Goal: Browse casually

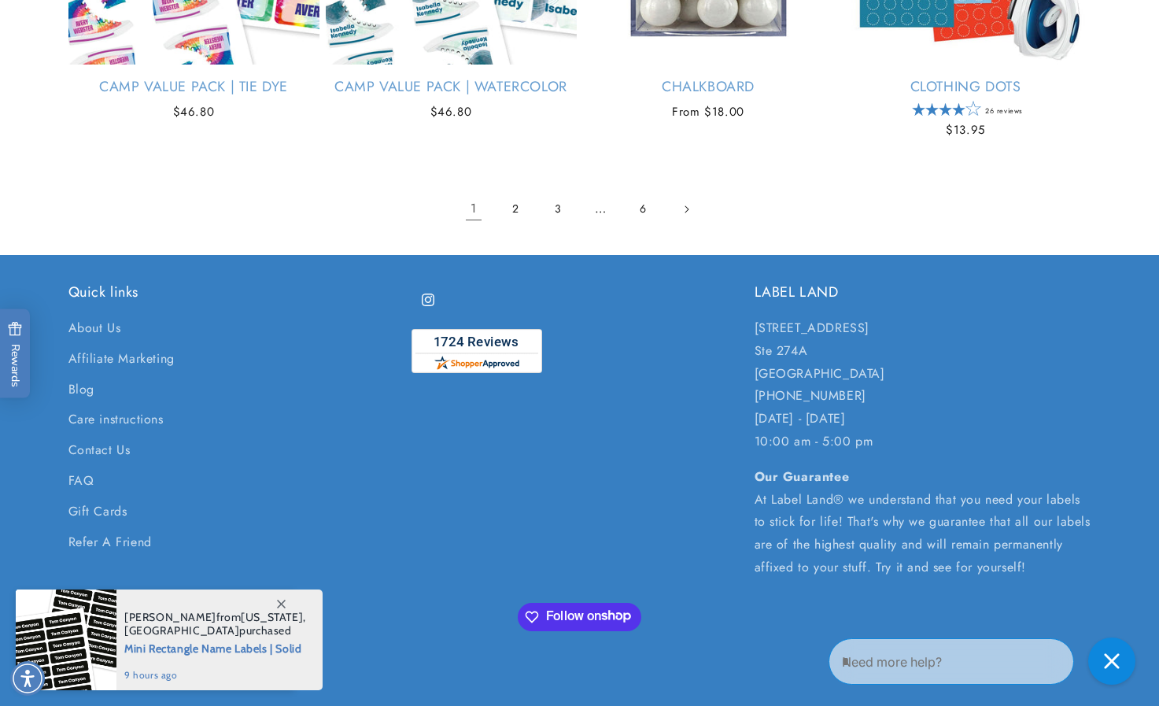
scroll to position [3297, 0]
